Goal: Transaction & Acquisition: Purchase product/service

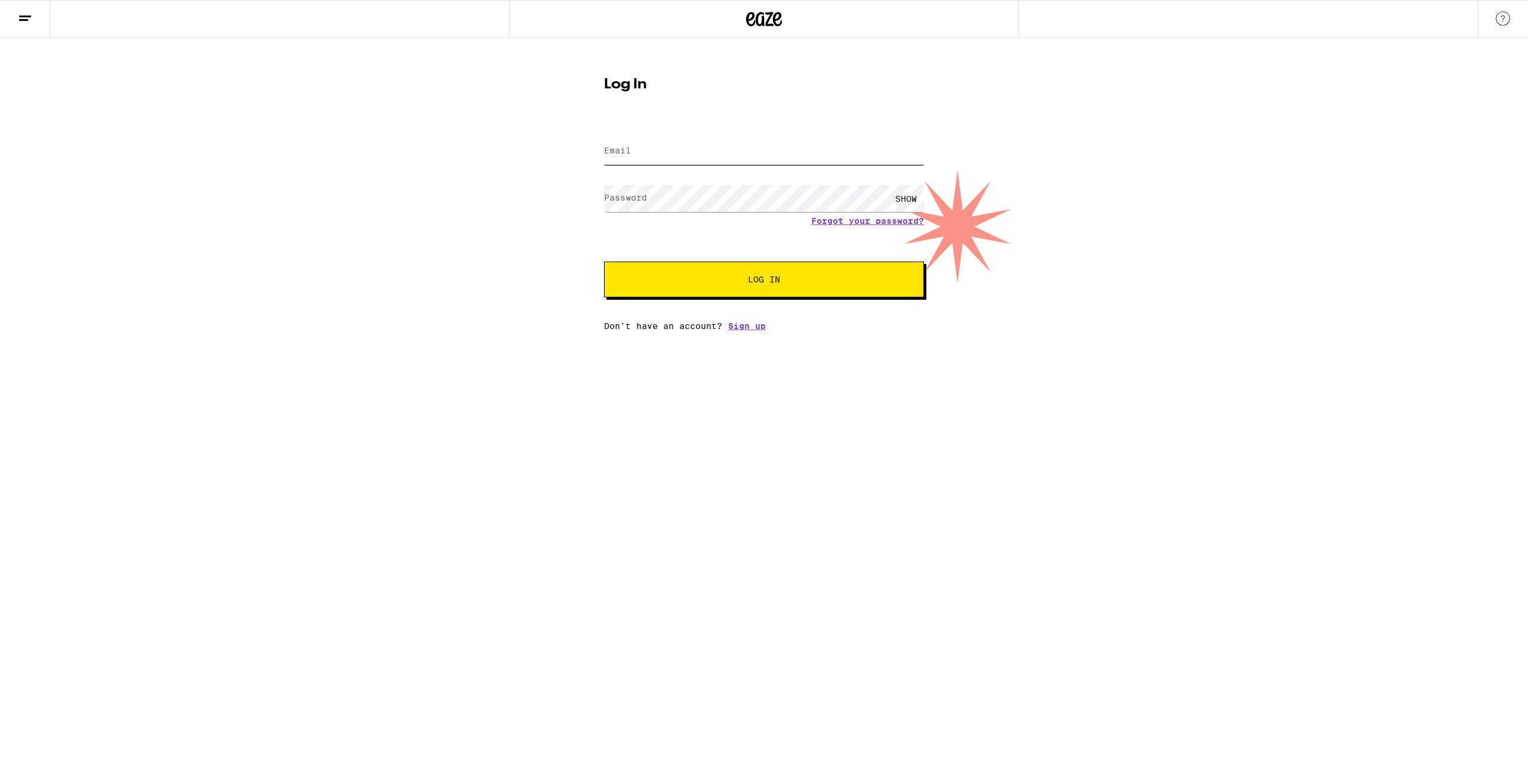
click at [681, 147] on input "Email" at bounding box center [764, 152] width 320 height 27
click at [681, 145] on input "Email" at bounding box center [764, 152] width 320 height 27
type input "[EMAIL_ADDRESS][DOMAIN_NAME]"
click at [604, 262] on button "Log In" at bounding box center [764, 280] width 320 height 36
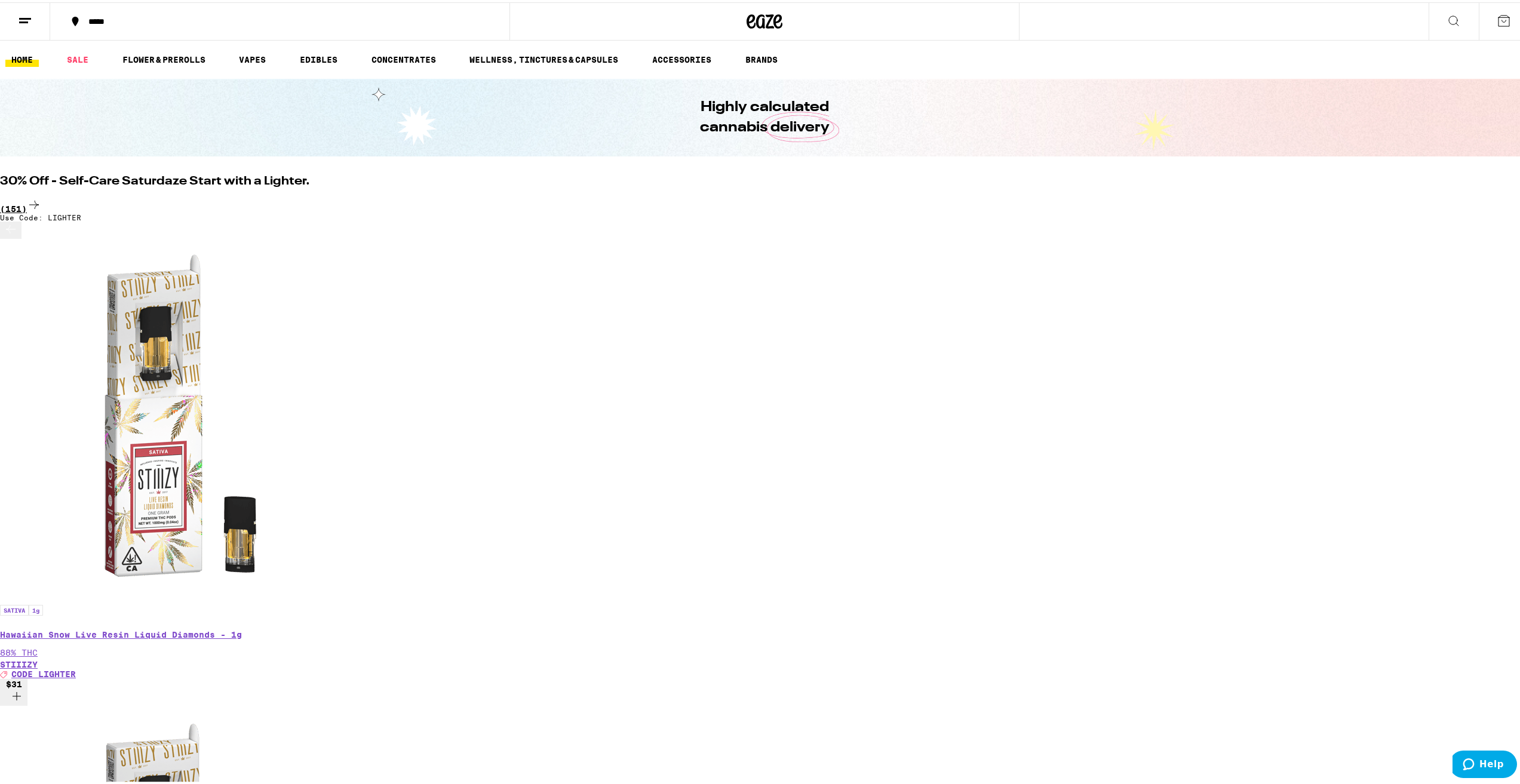
click at [1155, 195] on div "(151)" at bounding box center [764, 203] width 1529 height 16
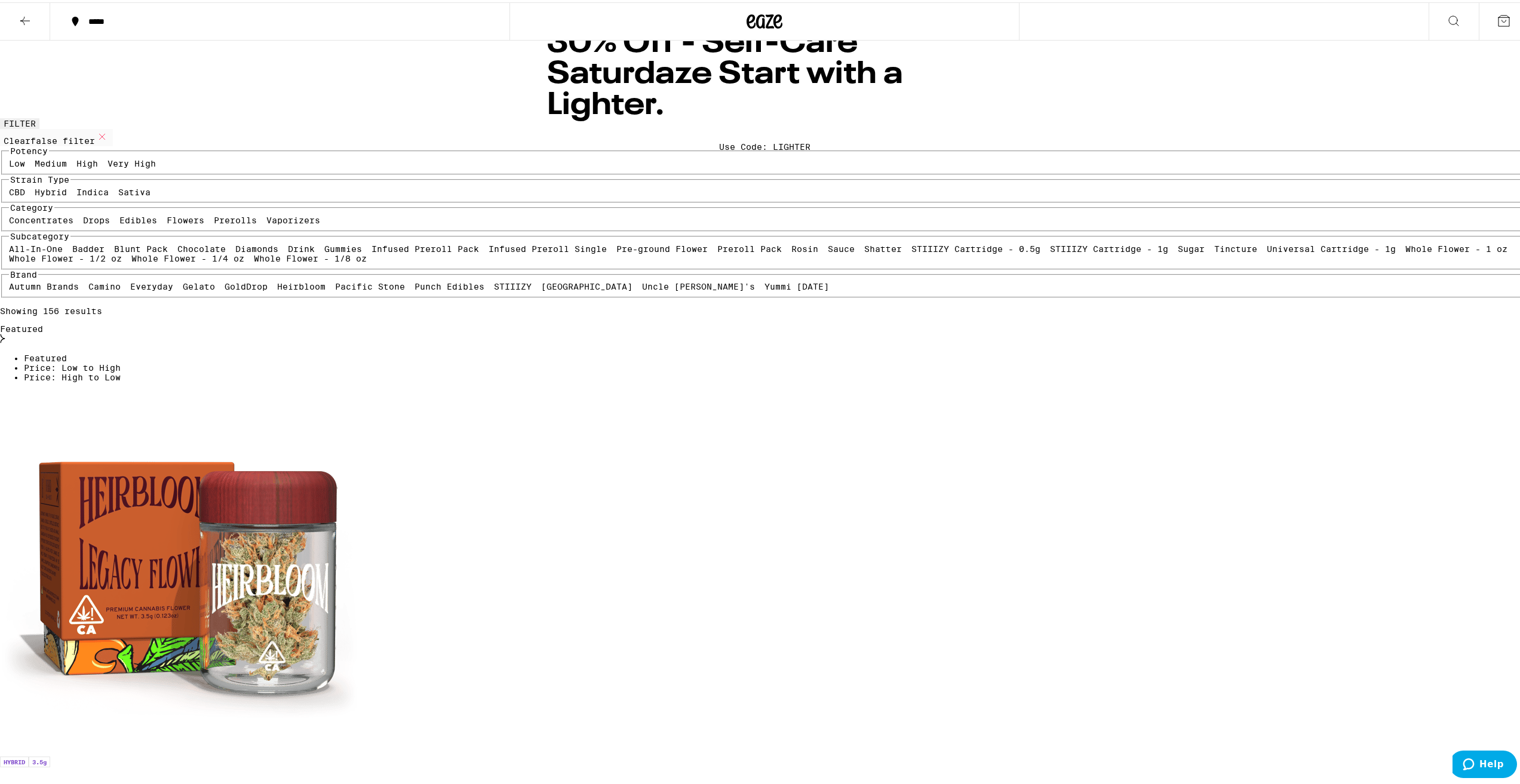
click at [108, 195] on label "Indica" at bounding box center [92, 190] width 32 height 10
click at [79, 187] on input "Indica" at bounding box center [79, 187] width 1 height 1
checkbox input "true"
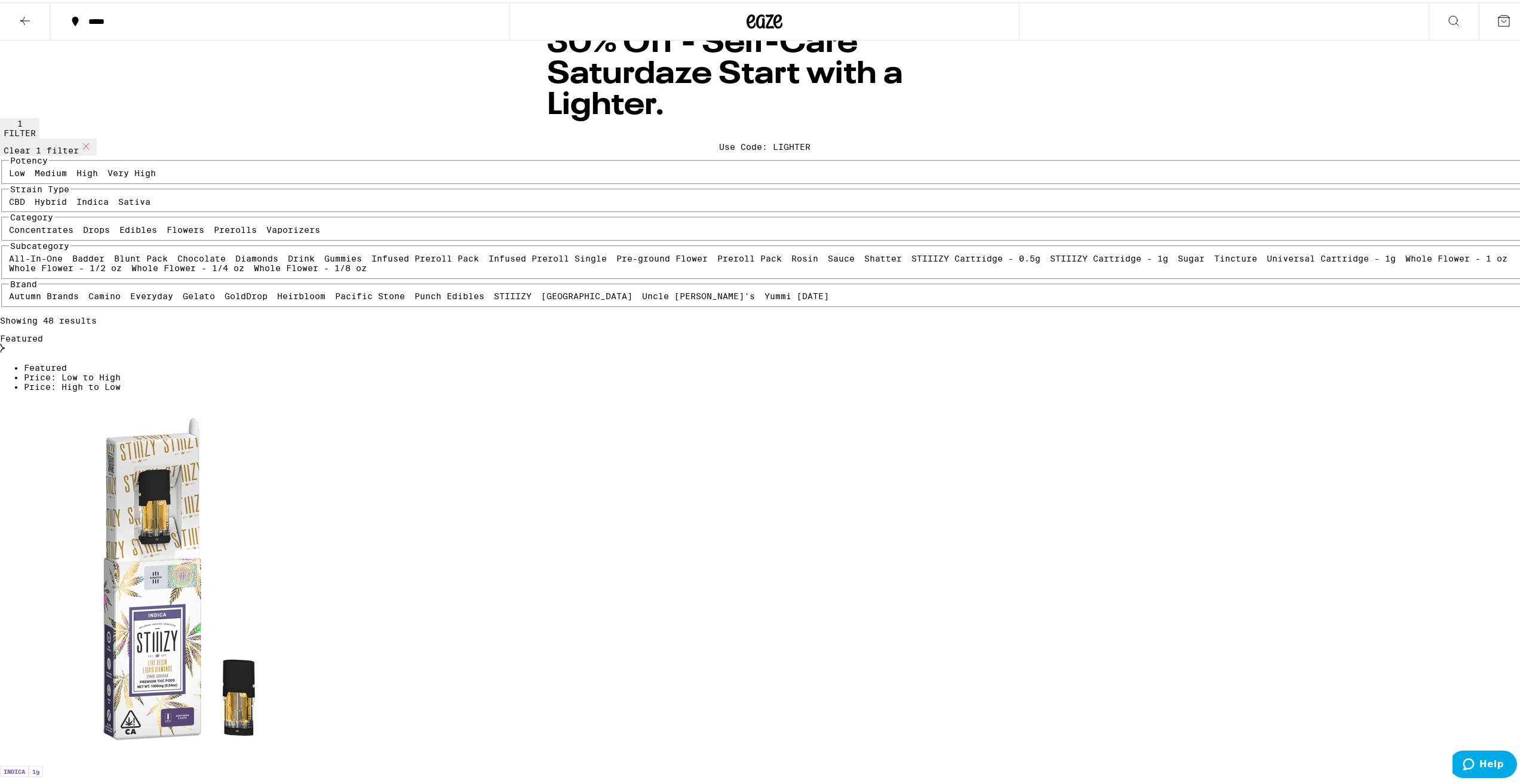
click at [320, 232] on label "Vaporizers" at bounding box center [293, 228] width 54 height 10
click at [269, 225] on input "Vaporizers" at bounding box center [269, 224] width 1 height 1
checkbox input "true"
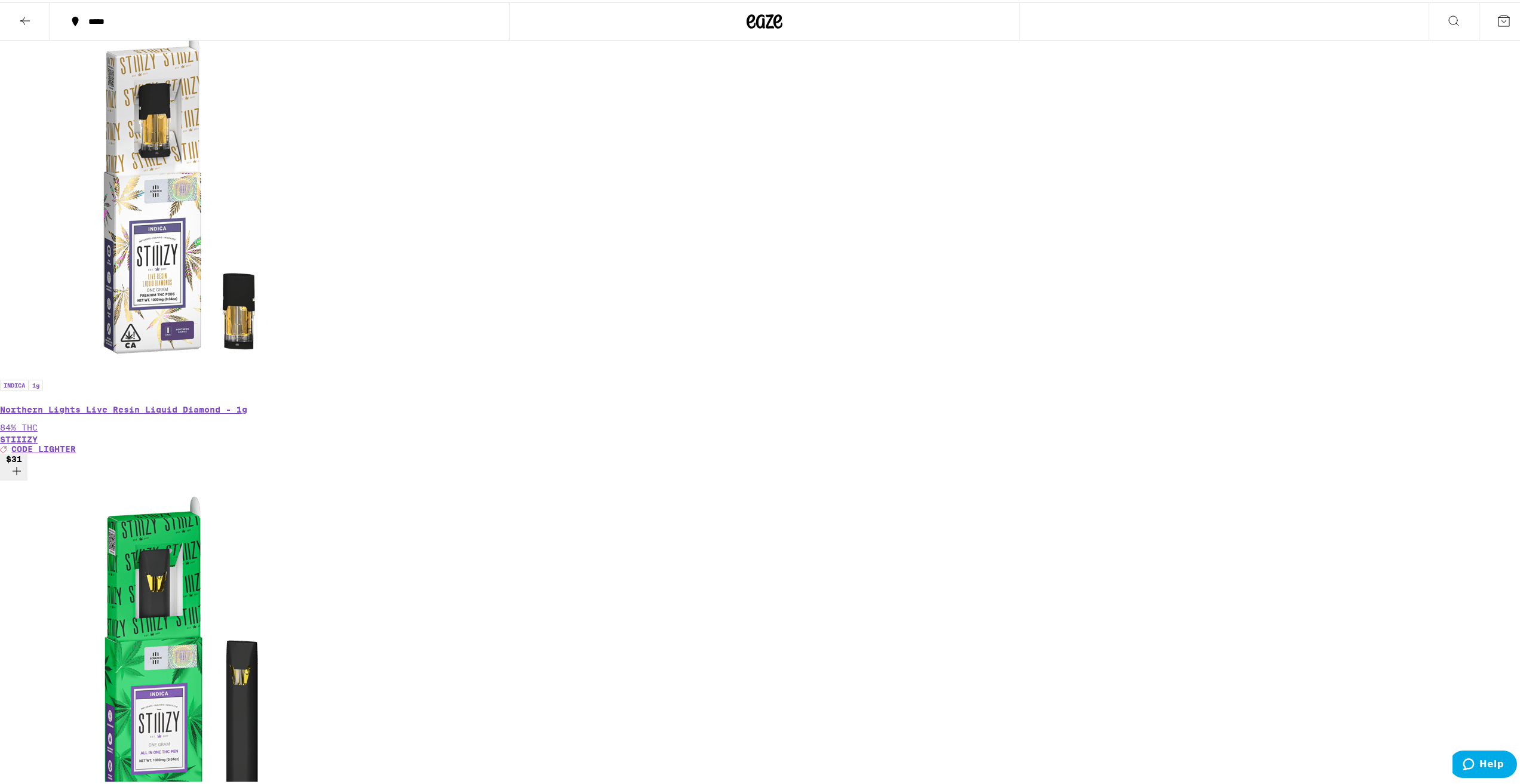
scroll to position [477, 0]
